Goal: Check status: Check status

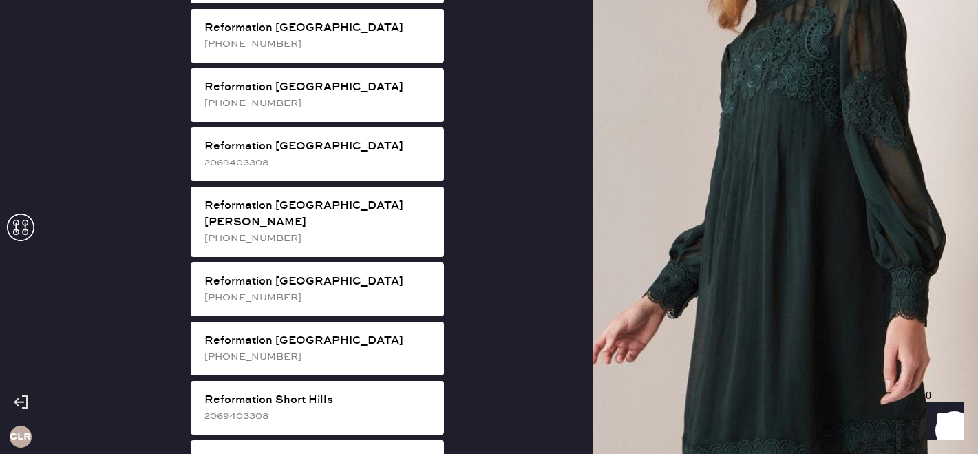
scroll to position [2268, 0]
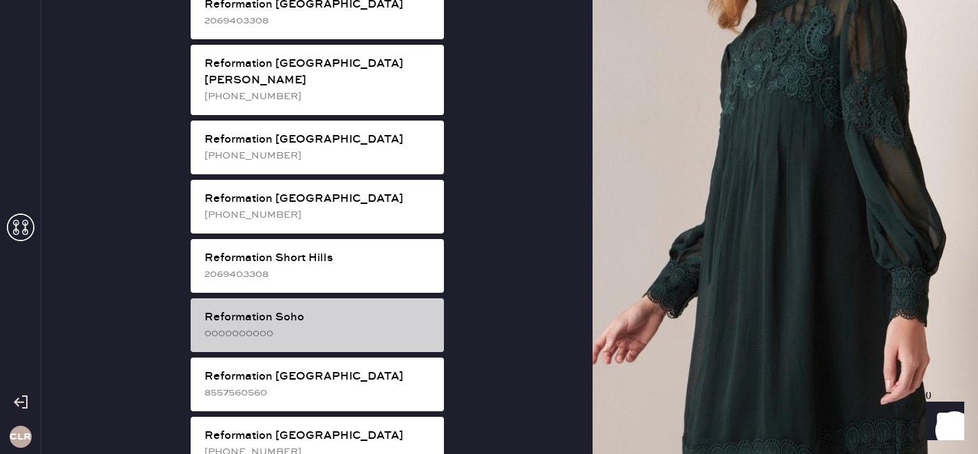
click at [286, 298] on div "Reformation Soho 0000000000" at bounding box center [317, 325] width 253 height 54
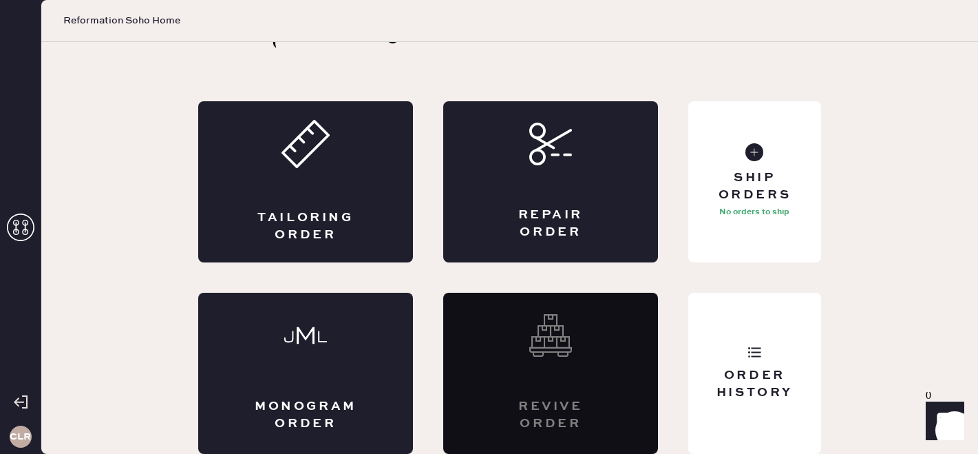
scroll to position [45, 0]
click at [750, 368] on div "Order History" at bounding box center [754, 384] width 111 height 34
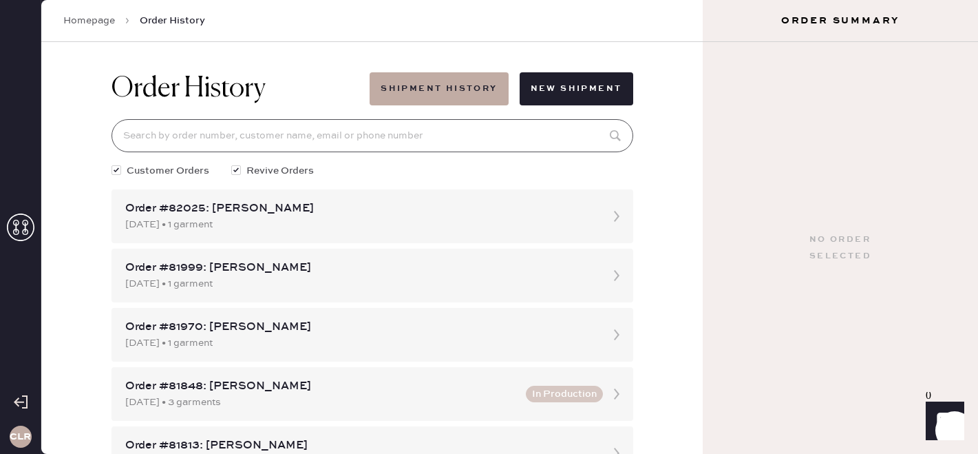
click at [236, 129] on input at bounding box center [372, 135] width 522 height 33
paste input "[EMAIL_ADDRESS][DOMAIN_NAME]"
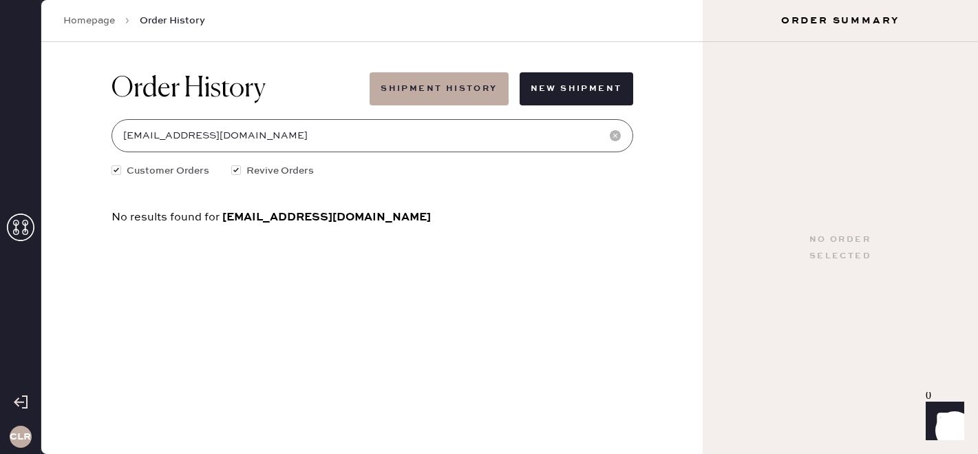
click at [206, 131] on input "[EMAIL_ADDRESS][DOMAIN_NAME]" at bounding box center [372, 135] width 522 height 33
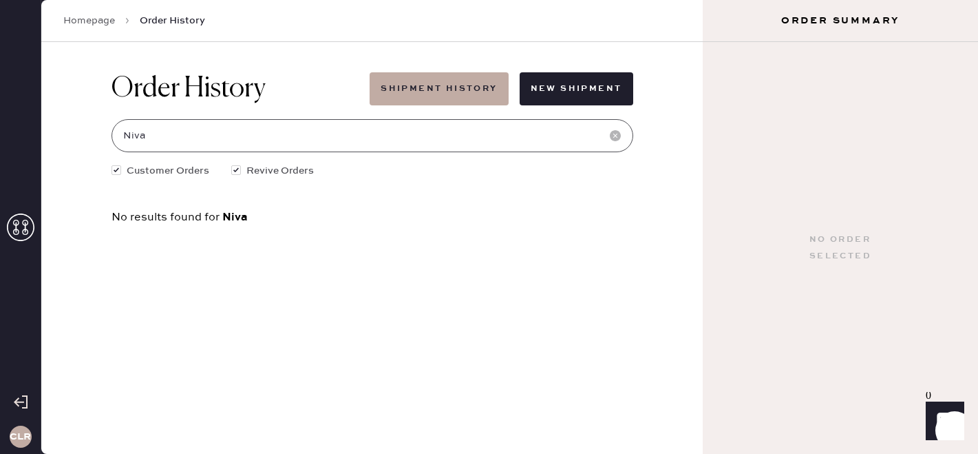
type input "Niva"
click at [23, 224] on use at bounding box center [21, 227] width 28 height 28
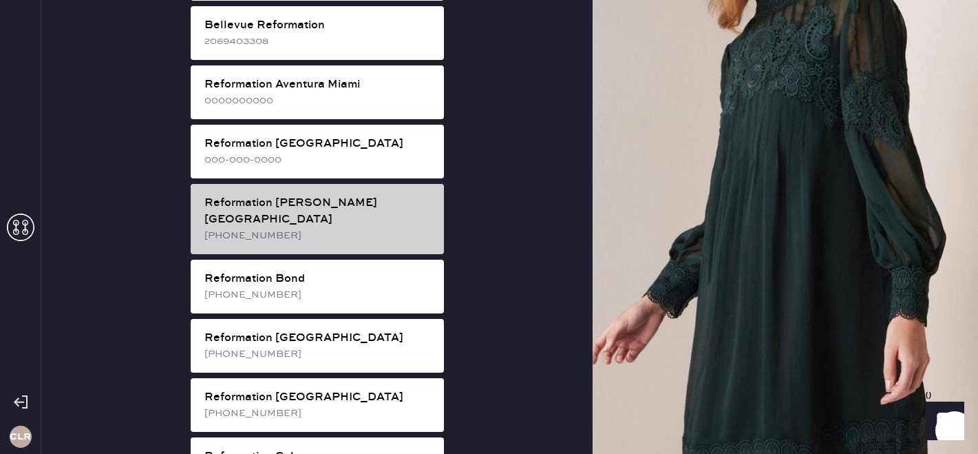
scroll to position [79, 0]
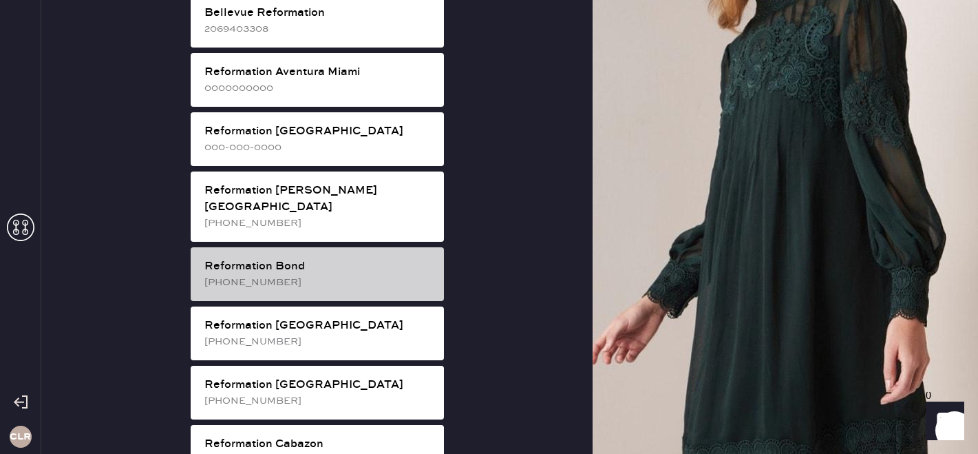
click at [279, 258] on div "Reformation Bond" at bounding box center [318, 266] width 228 height 17
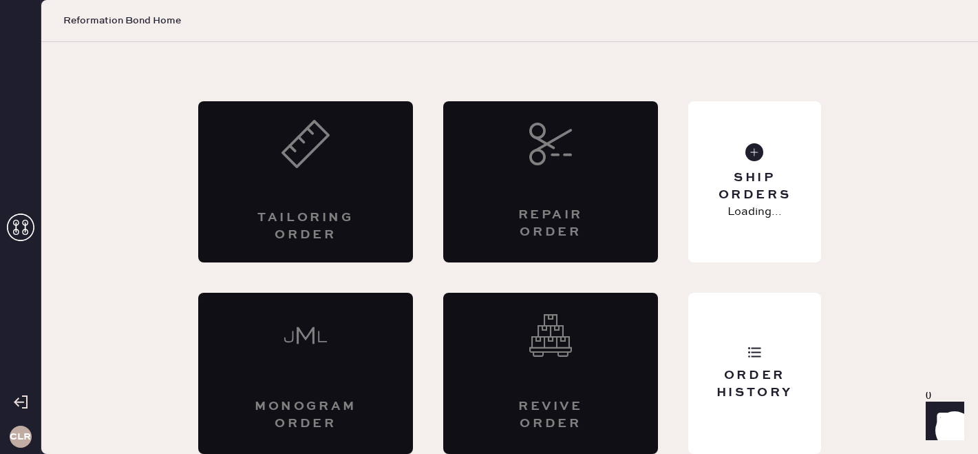
scroll to position [45, 0]
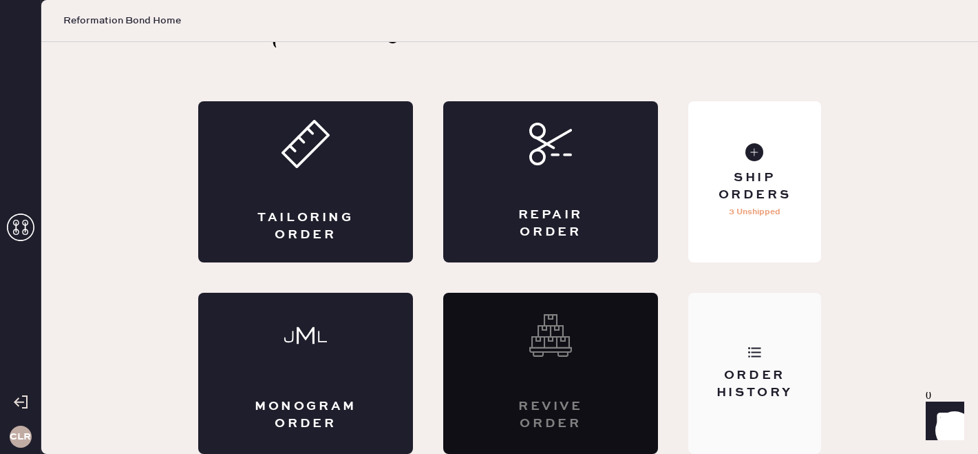
click at [728, 357] on div "Order History" at bounding box center [754, 373] width 133 height 161
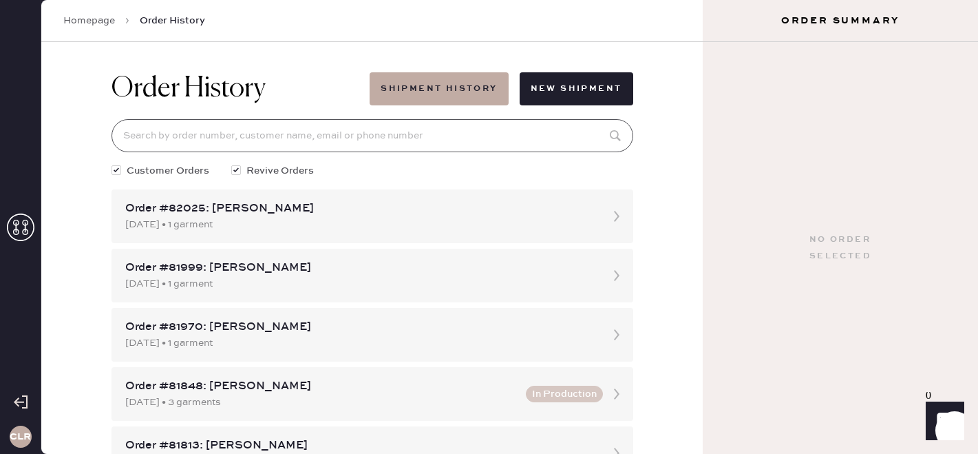
click at [204, 140] on input at bounding box center [372, 135] width 522 height 33
paste input "[EMAIL_ADDRESS][DOMAIN_NAME]"
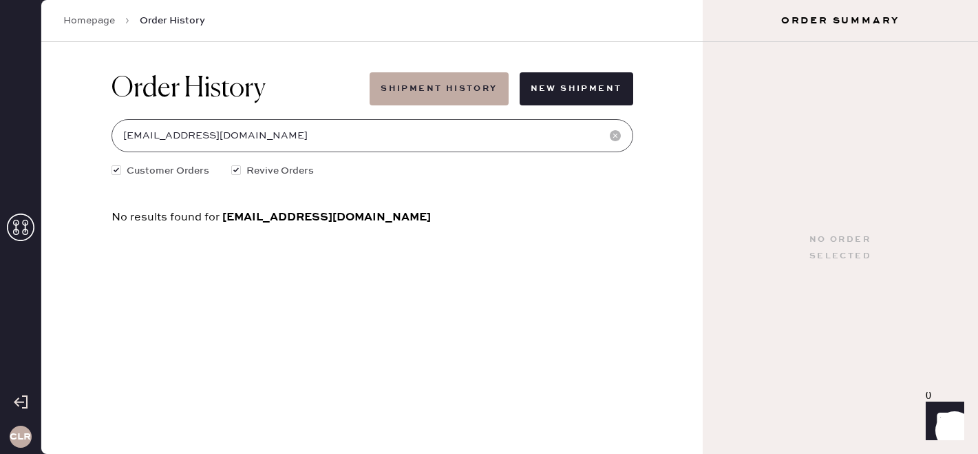
click at [253, 128] on input "[EMAIL_ADDRESS][DOMAIN_NAME]" at bounding box center [372, 135] width 522 height 33
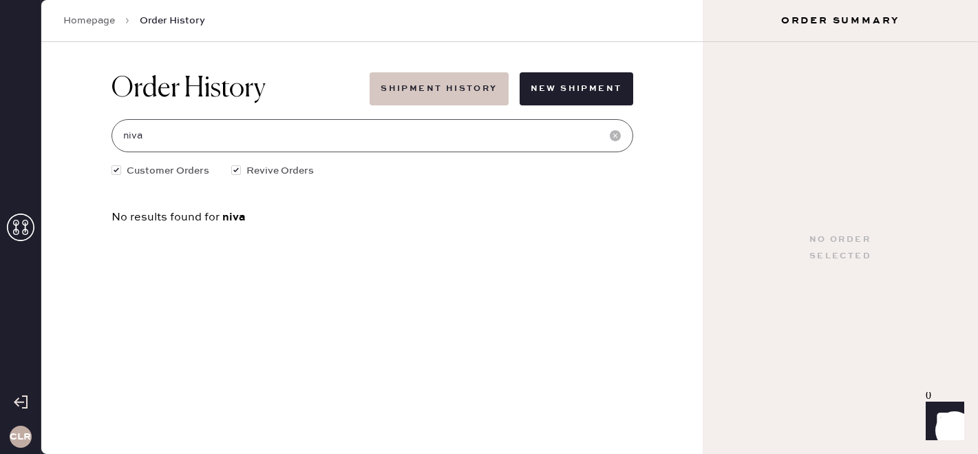
type input "niva"
click at [437, 86] on button "Shipment History" at bounding box center [439, 88] width 138 height 33
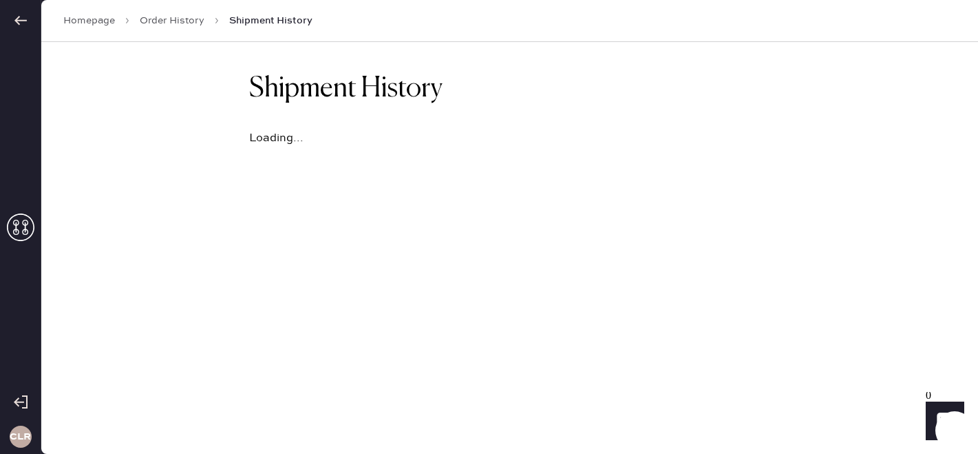
click at [167, 21] on link "Order History" at bounding box center [172, 21] width 65 height 14
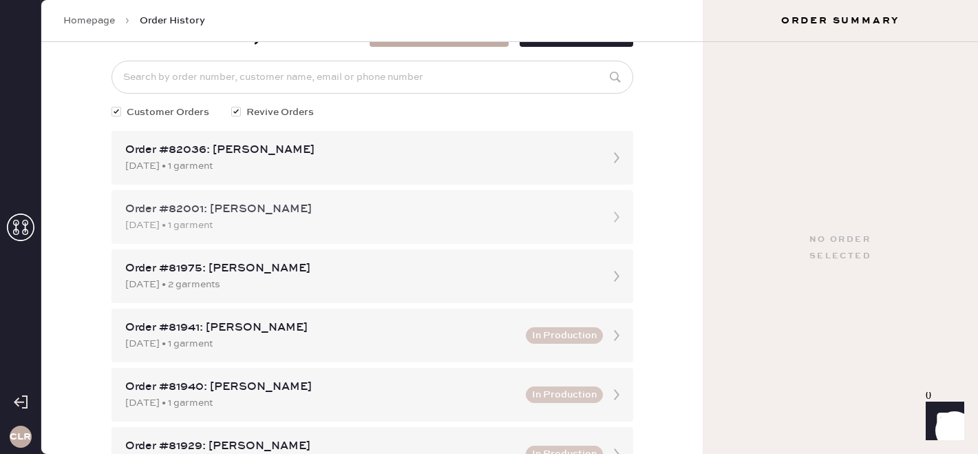
scroll to position [21, 0]
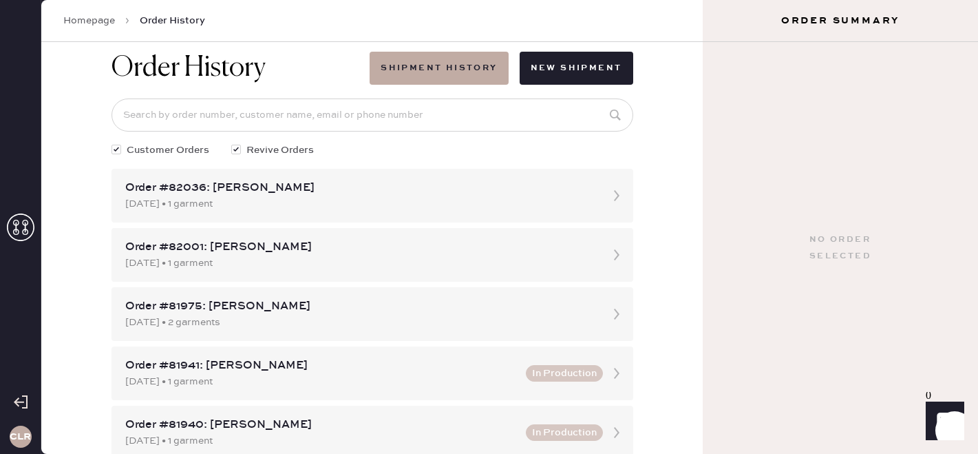
click at [26, 220] on use at bounding box center [21, 227] width 28 height 28
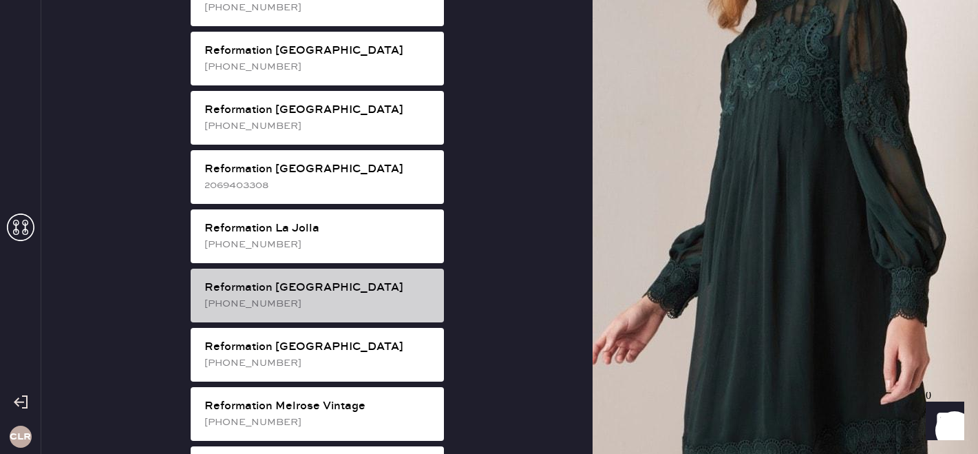
scroll to position [1215, 0]
click at [327, 297] on div "[PHONE_NUMBER]" at bounding box center [318, 304] width 228 height 15
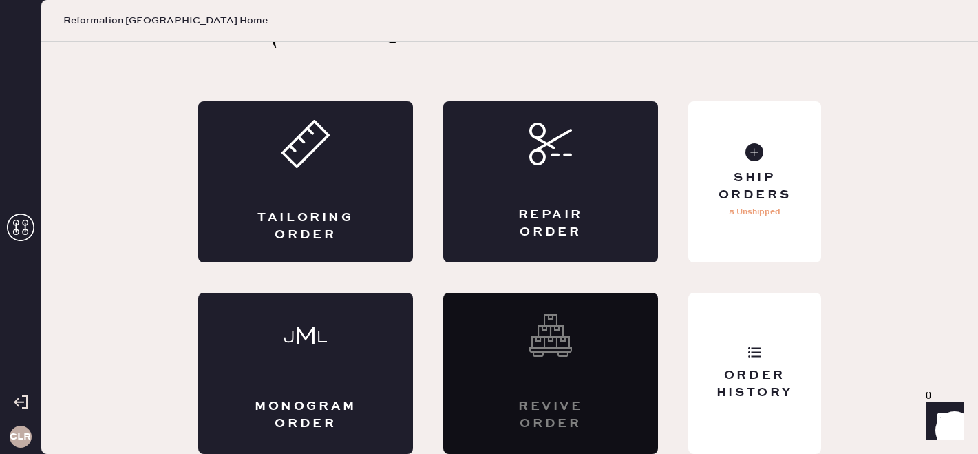
scroll to position [45, 0]
click at [714, 390] on div "Order History" at bounding box center [754, 384] width 111 height 34
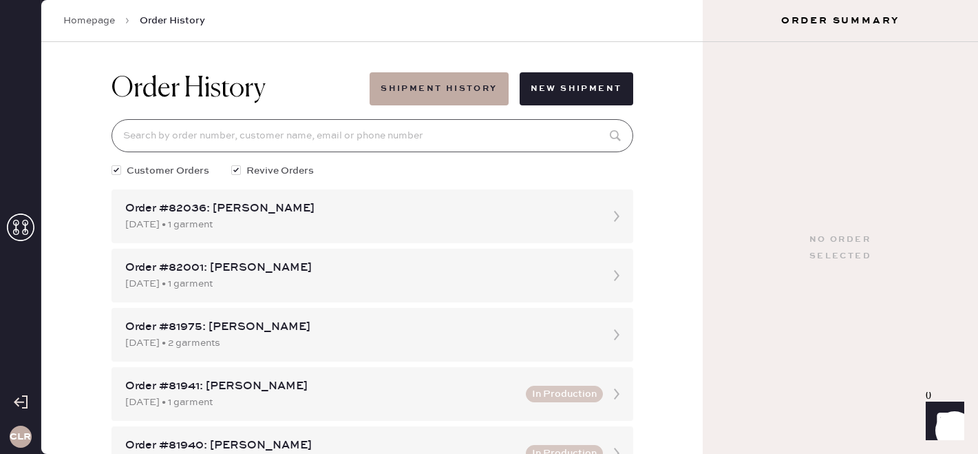
click at [291, 129] on input at bounding box center [372, 135] width 522 height 33
click at [64, 343] on div "Order History Shipment History New Shipment Customer Orders Revive Orders Order…" at bounding box center [371, 248] width 661 height 412
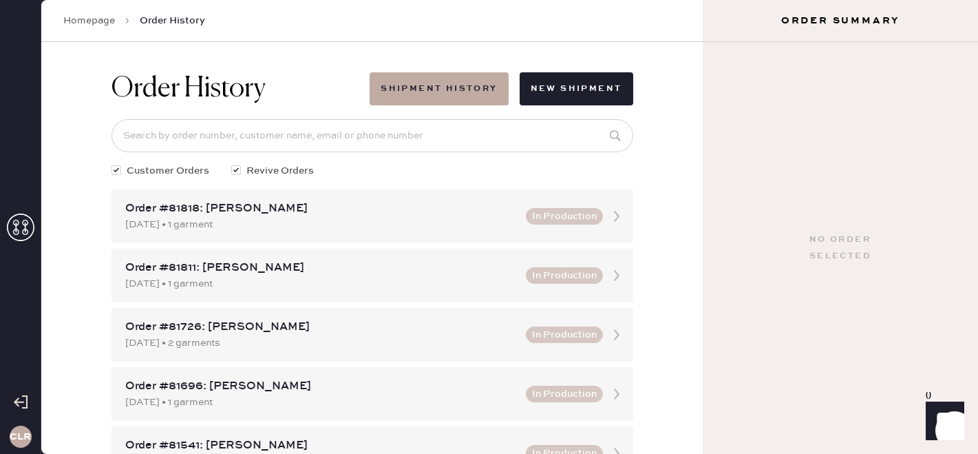
click at [17, 216] on icon at bounding box center [21, 227] width 28 height 28
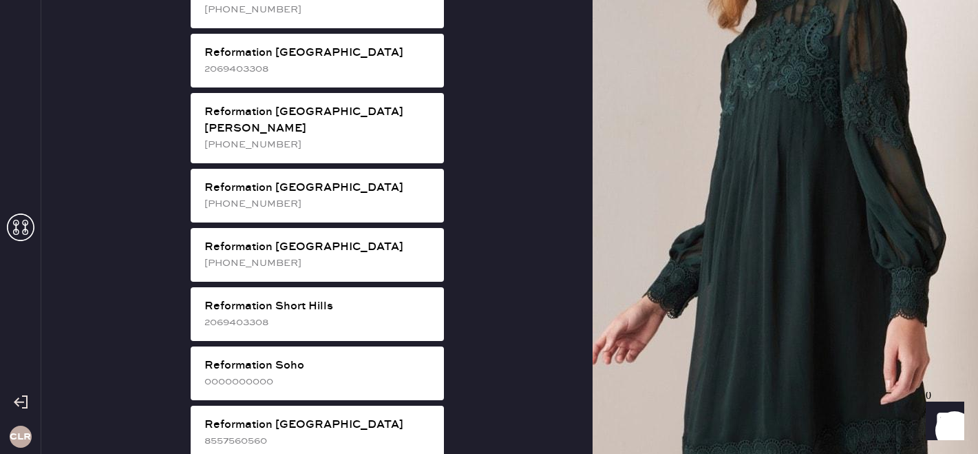
scroll to position [2218, 0]
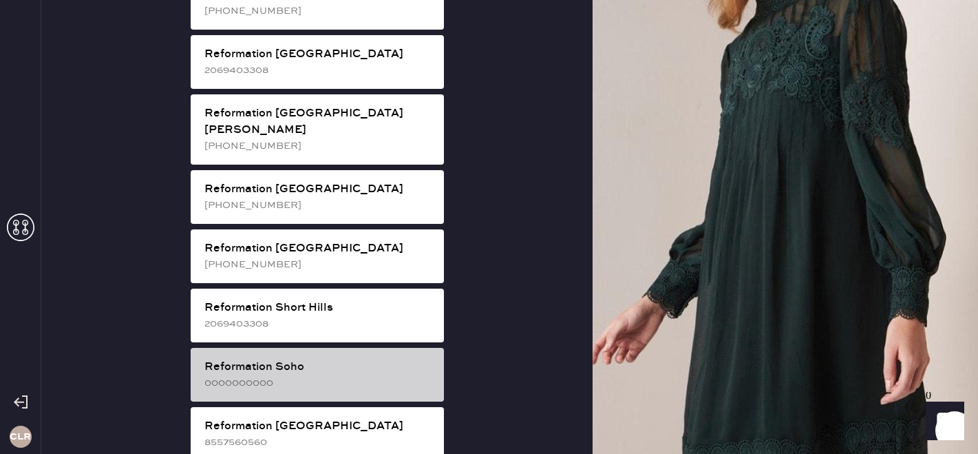
click at [281, 359] on div "Reformation Soho" at bounding box center [318, 367] width 228 height 17
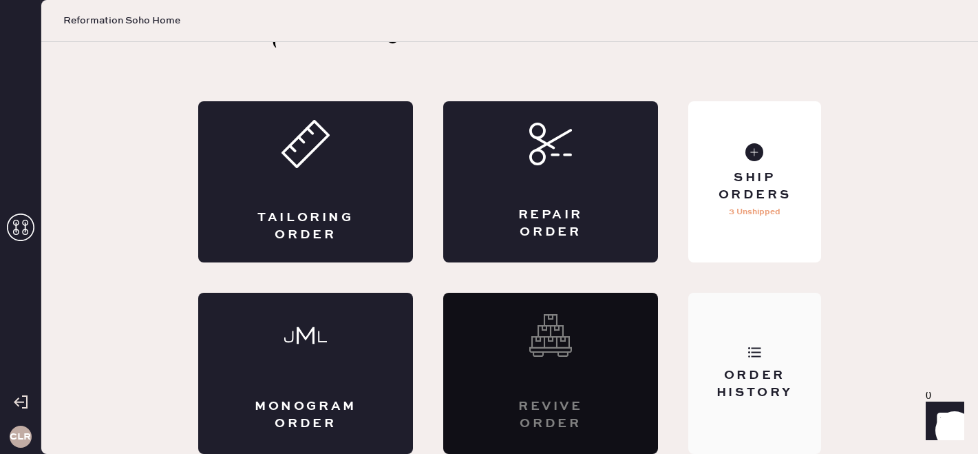
click at [793, 355] on div "Order History" at bounding box center [754, 373] width 133 height 161
